Goal: Task Accomplishment & Management: Use online tool/utility

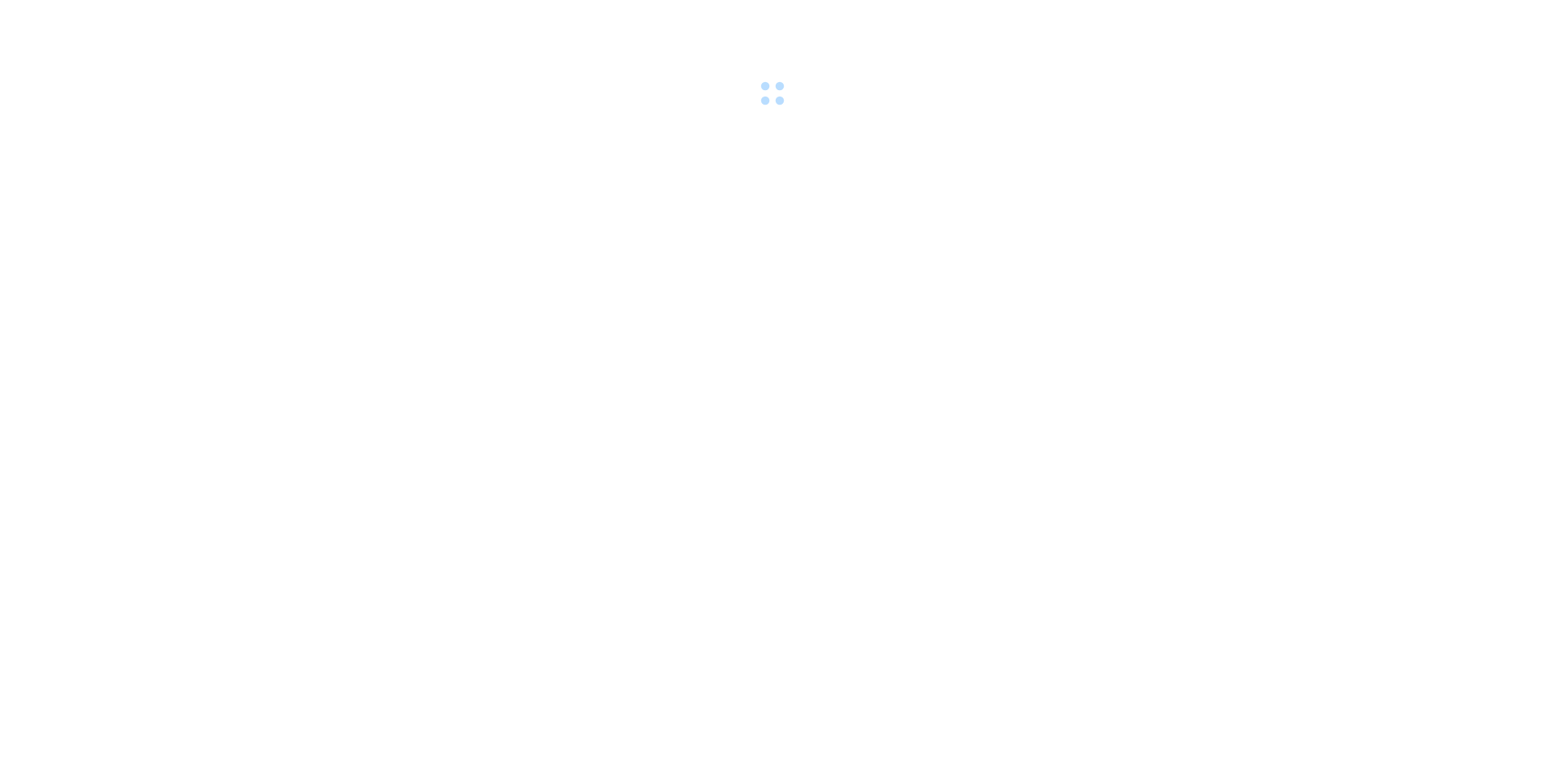
click at [776, 220] on body at bounding box center [772, 383] width 1545 height 767
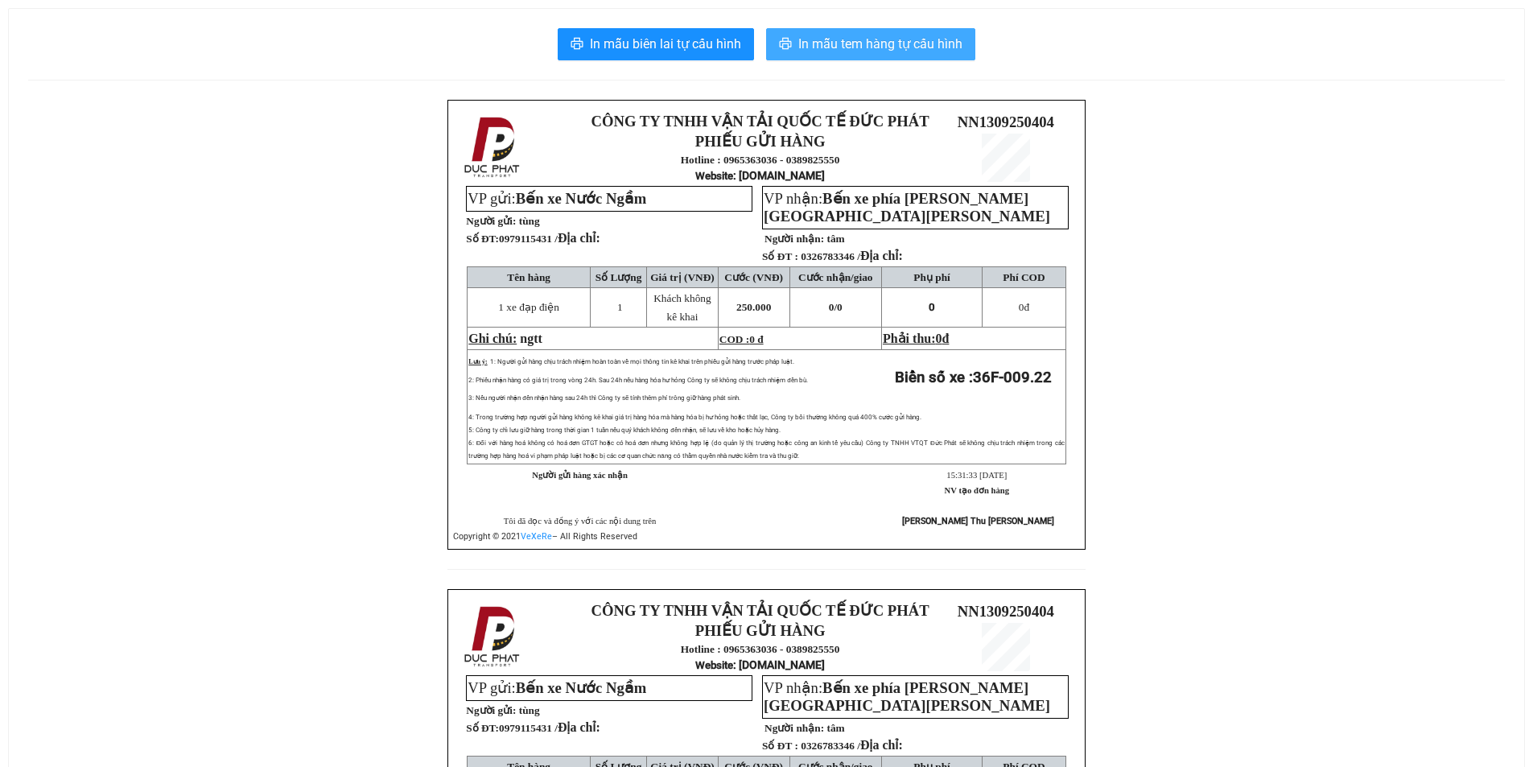
click at [917, 48] on span "In mẫu tem hàng tự cấu hình" at bounding box center [880, 44] width 164 height 20
